Goal: Information Seeking & Learning: Learn about a topic

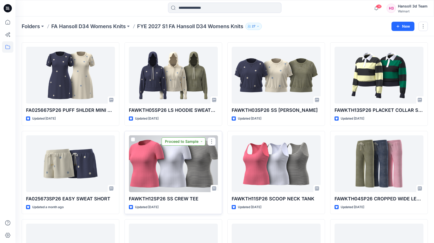
scroll to position [26, 0]
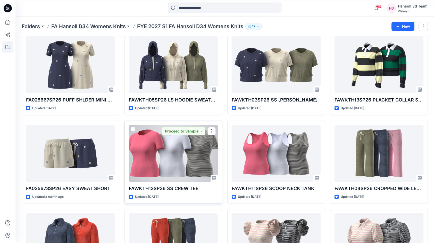
click at [176, 159] on div at bounding box center [173, 153] width 89 height 57
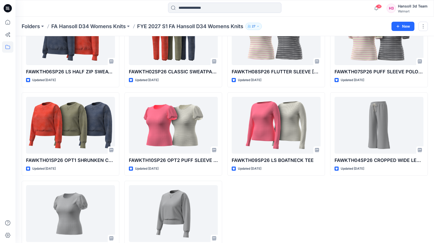
scroll to position [232, 0]
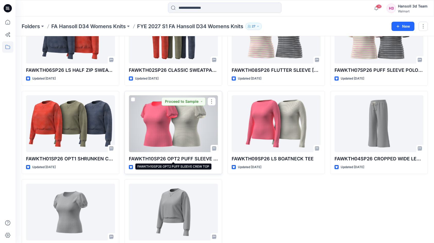
click at [189, 156] on p "FAWKTH10SP26 OPT2 PUFF SLEEVE CREW TOP" at bounding box center [173, 158] width 89 height 7
click at [188, 139] on div at bounding box center [173, 123] width 89 height 57
